Goal: Information Seeking & Learning: Learn about a topic

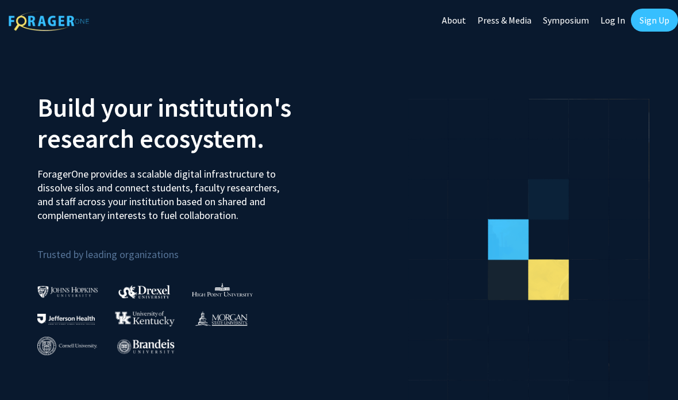
click at [609, 16] on link "Log In" at bounding box center [613, 20] width 36 height 40
select select
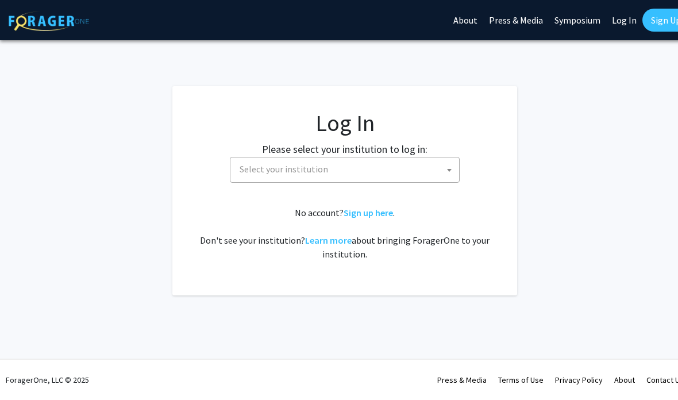
click at [244, 170] on span "Select your institution" at bounding box center [284, 168] width 89 height 11
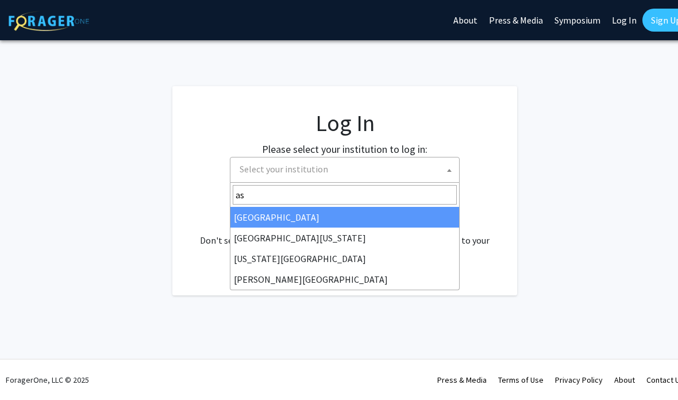
type input "a"
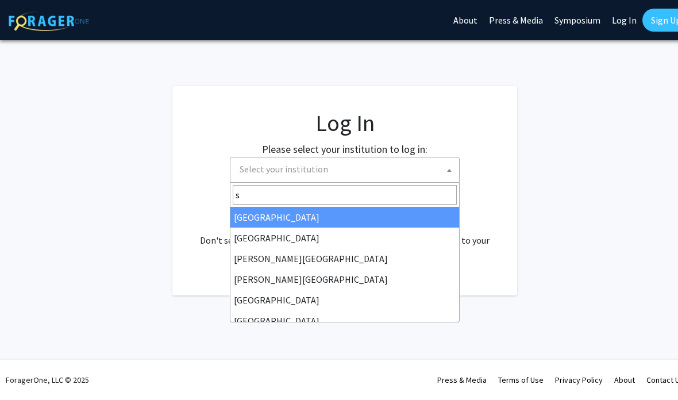
type input "sp"
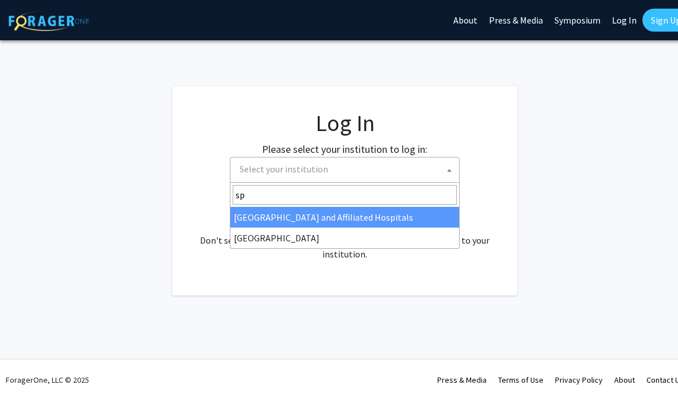
select select "4"
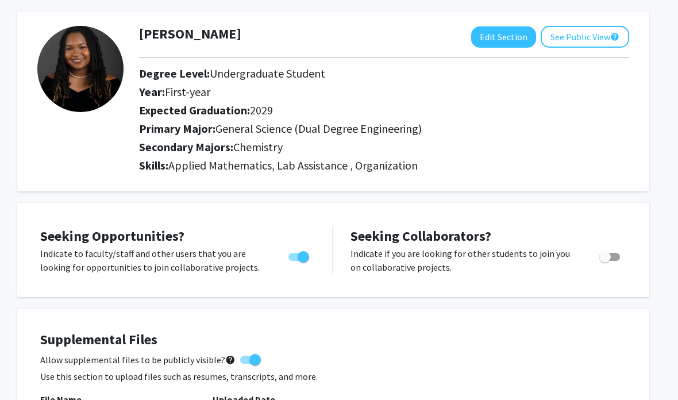
scroll to position [0, 11]
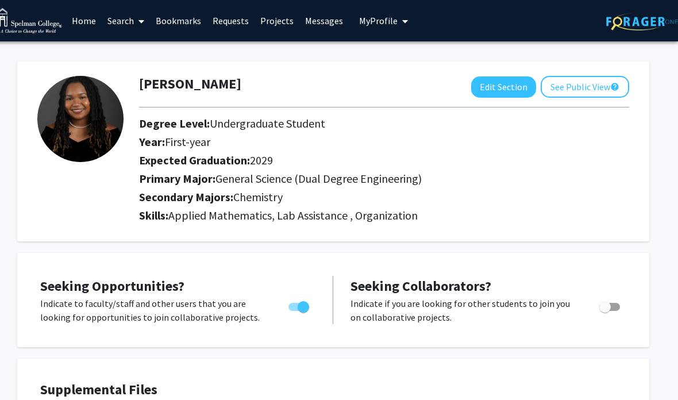
click at [119, 30] on link "Search" at bounding box center [126, 21] width 48 height 40
click at [174, 25] on link "Bookmarks" at bounding box center [178, 21] width 57 height 40
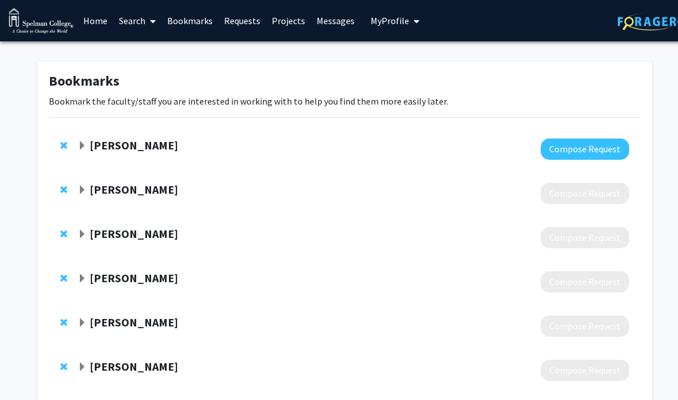
click at [123, 151] on strong "Valerie Haftel" at bounding box center [134, 145] width 89 height 14
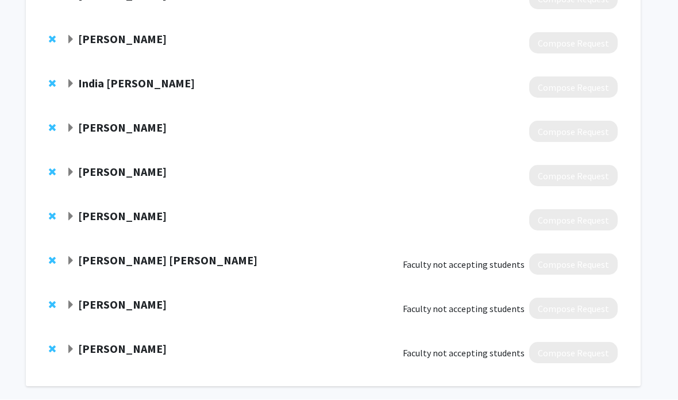
scroll to position [579, 11]
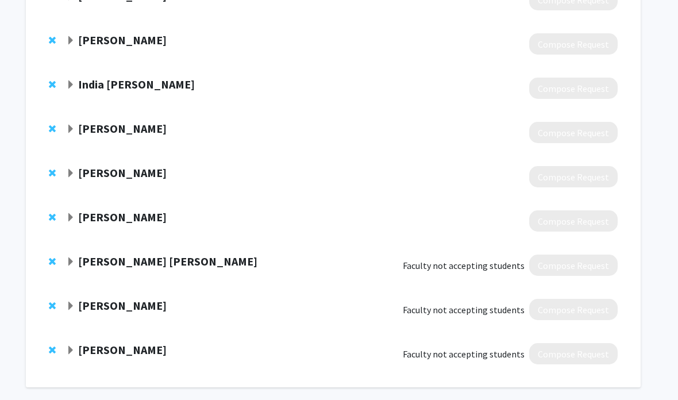
click at [125, 265] on strong "Marisela De Leon Mancia" at bounding box center [167, 261] width 179 height 14
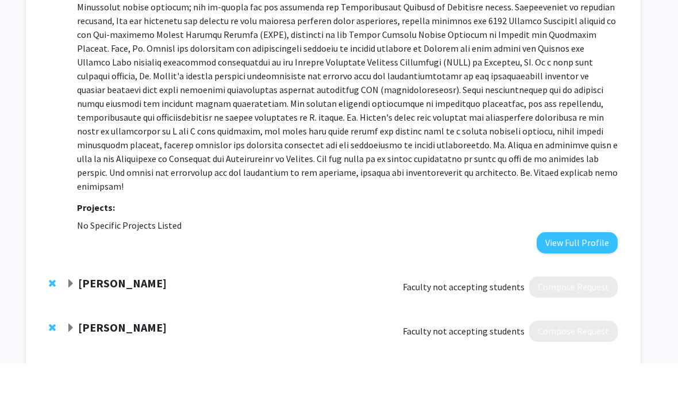
scroll to position [941, 11]
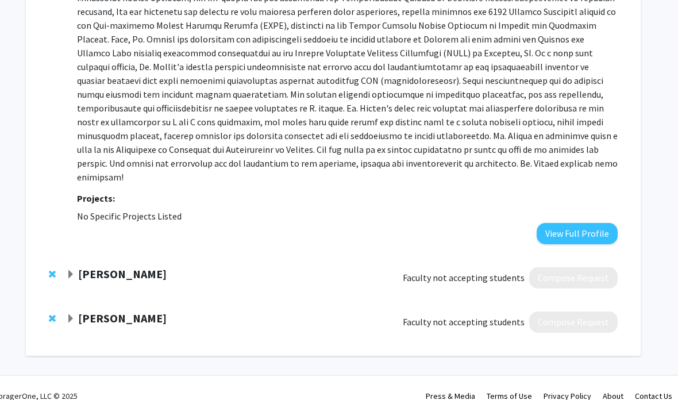
click at [128, 256] on div "Kimberly Jackson Faculty not accepting students Compose Request" at bounding box center [334, 278] width 592 height 44
click at [133, 267] on strong "Kimberly Jackson" at bounding box center [123, 274] width 89 height 14
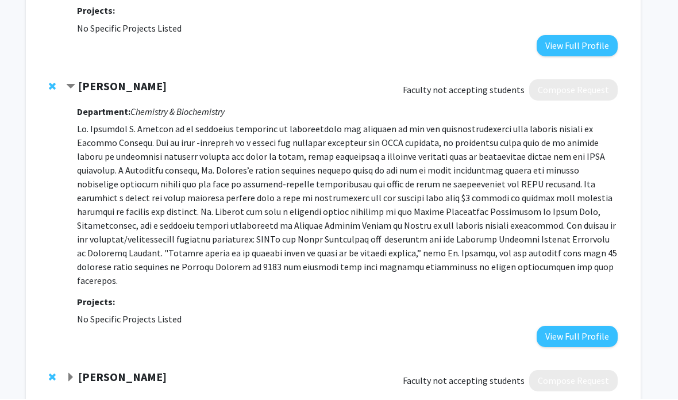
scroll to position [1128, 11]
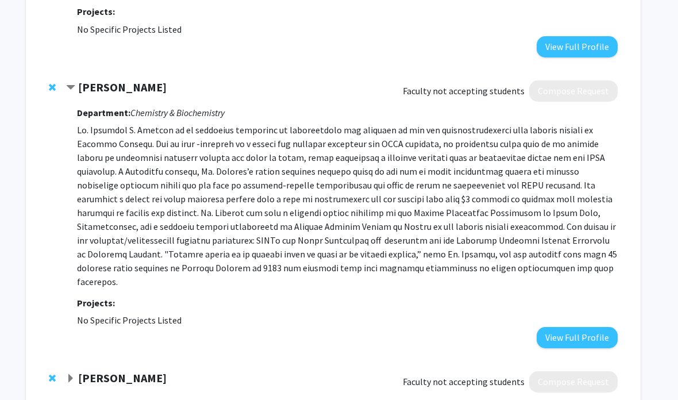
click at [111, 80] on strong "Kimberly Jackson" at bounding box center [122, 87] width 89 height 14
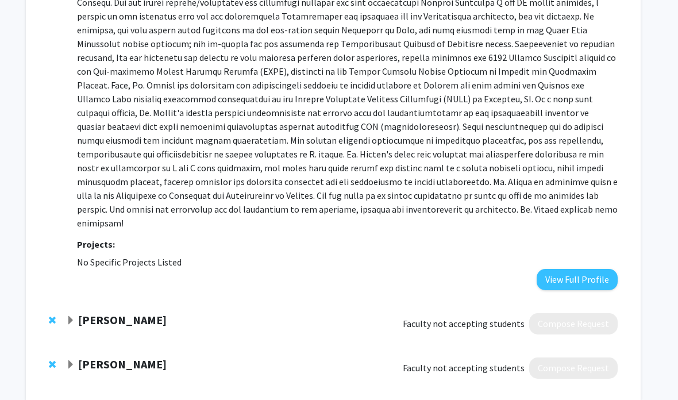
click at [151, 313] on strong "Kimberly Jackson" at bounding box center [122, 320] width 89 height 14
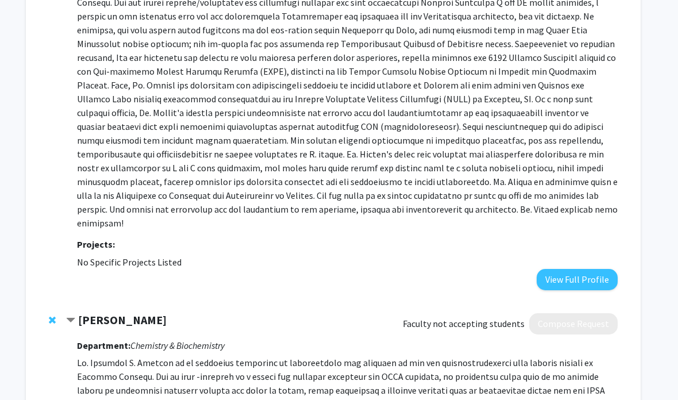
click at [164, 313] on strong "Kimberly Jackson" at bounding box center [122, 320] width 89 height 14
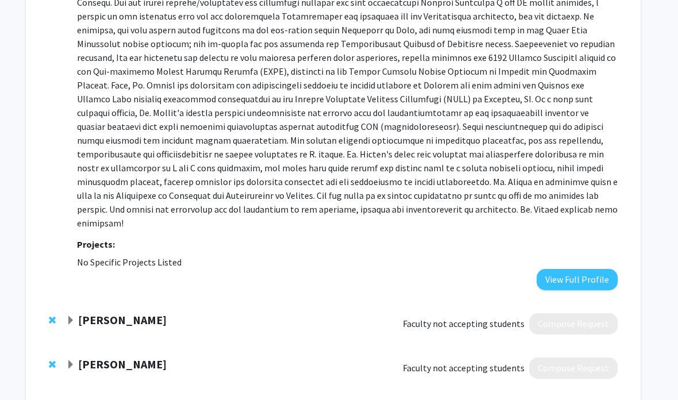
click at [154, 313] on strong "Kimberly Jackson" at bounding box center [122, 320] width 89 height 14
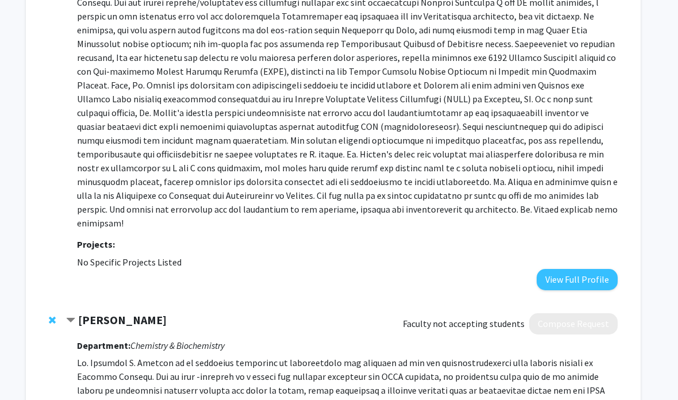
click at [149, 313] on strong "Kimberly Jackson" at bounding box center [122, 320] width 89 height 14
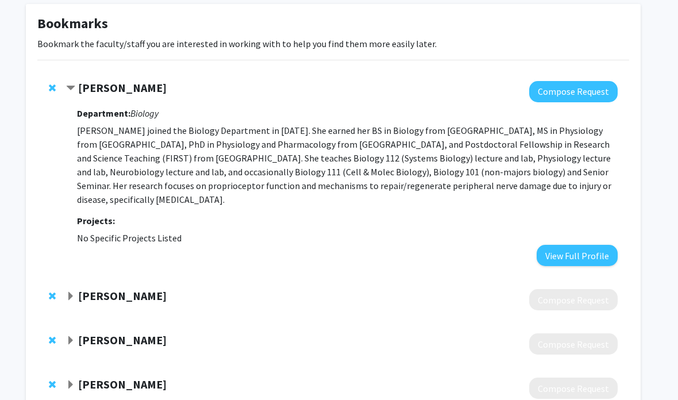
scroll to position [0, 11]
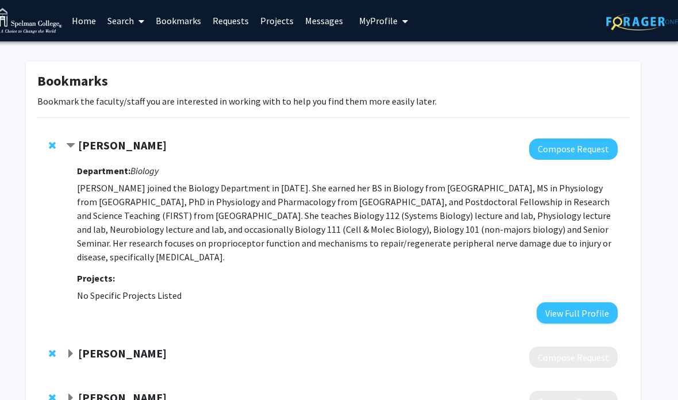
click at [84, 25] on link "Home" at bounding box center [84, 21] width 36 height 40
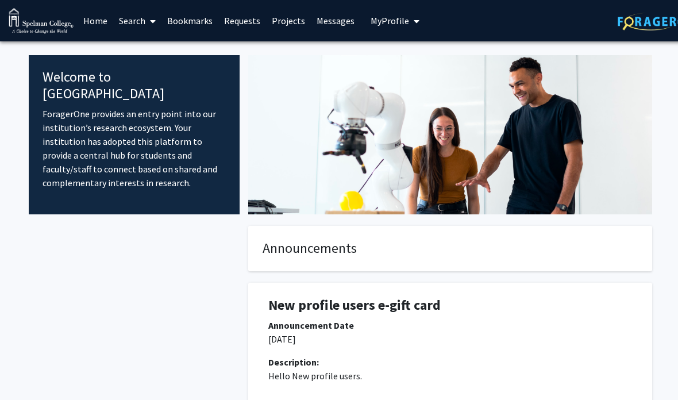
click at [132, 27] on link "Search" at bounding box center [137, 21] width 48 height 40
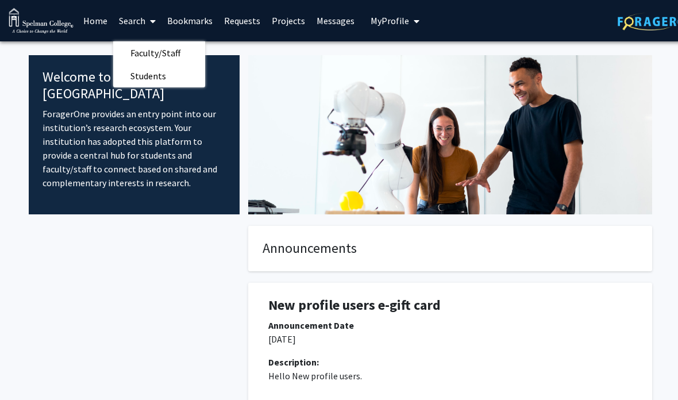
click at [136, 44] on span "Faculty/Staff" at bounding box center [155, 52] width 85 height 23
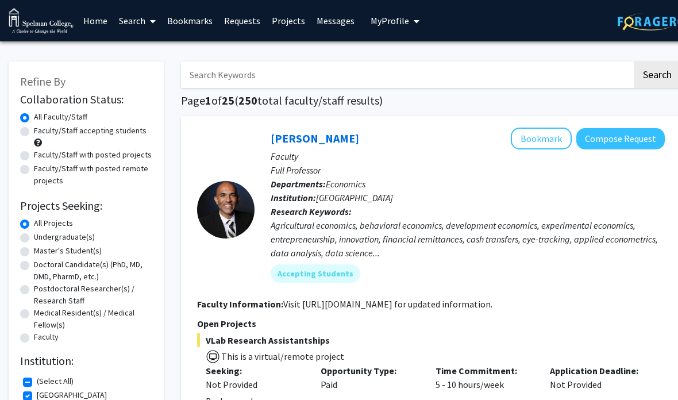
click at [34, 130] on label "Faculty/Staff accepting students" at bounding box center [90, 131] width 113 height 12
click at [34, 130] on input "Faculty/Staff accepting students" at bounding box center [37, 128] width 7 height 7
radio input "true"
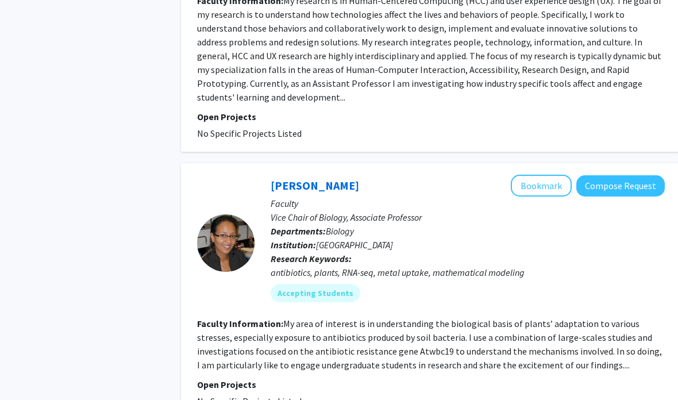
scroll to position [3590, 0]
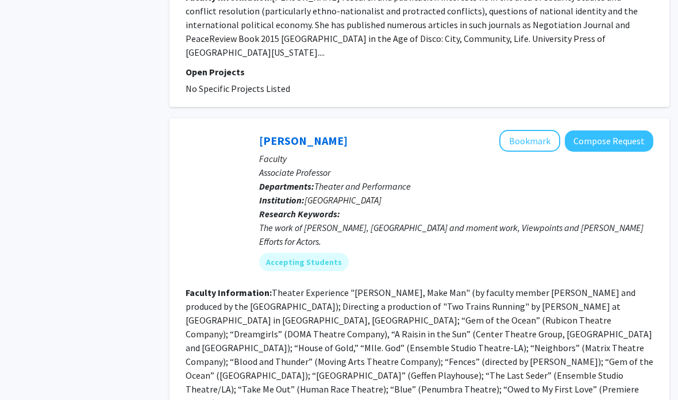
scroll to position [2910, 11]
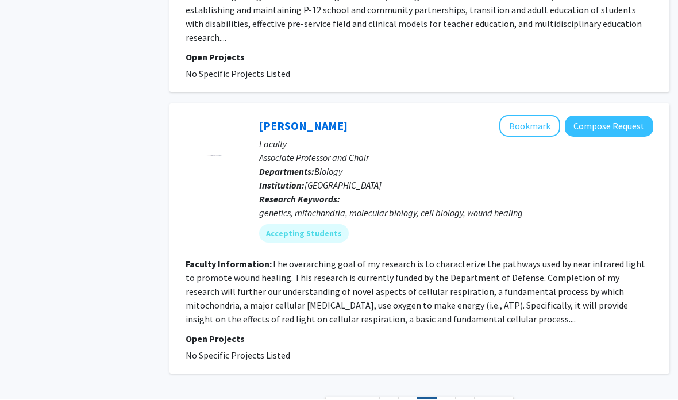
scroll to position [2896, 11]
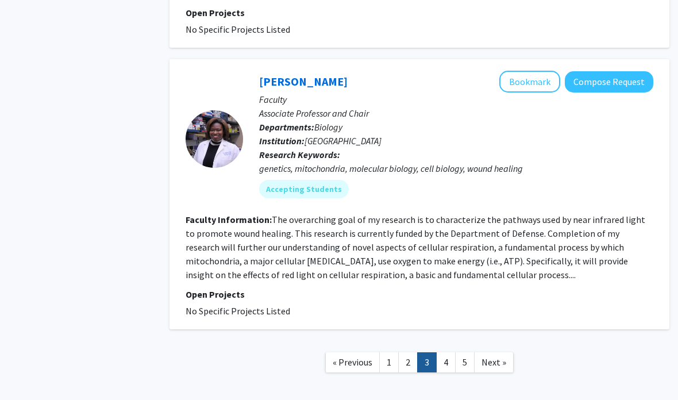
click at [438, 352] on link "4" at bounding box center [446, 362] width 20 height 20
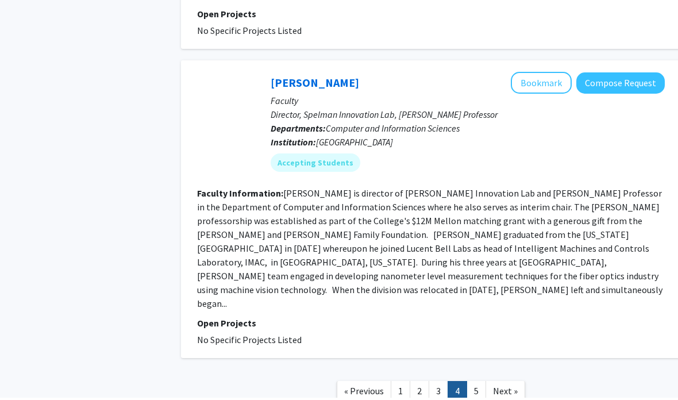
scroll to position [2271, 0]
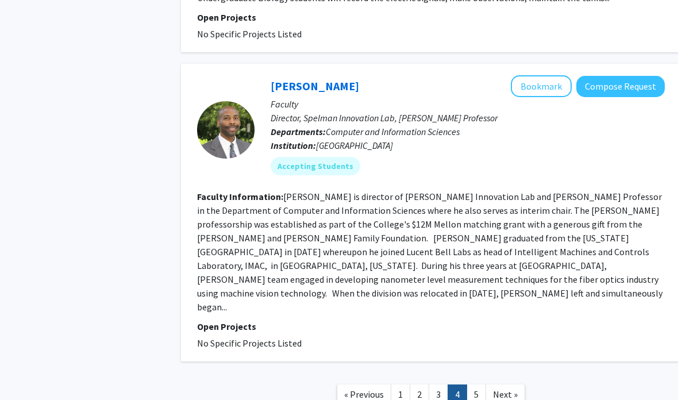
click at [480, 385] on link "5" at bounding box center [477, 395] width 20 height 20
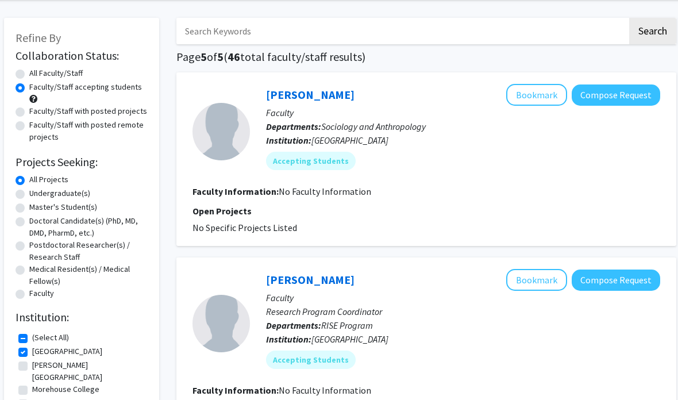
scroll to position [0, 4]
